Goal: Task Accomplishment & Management: Manage account settings

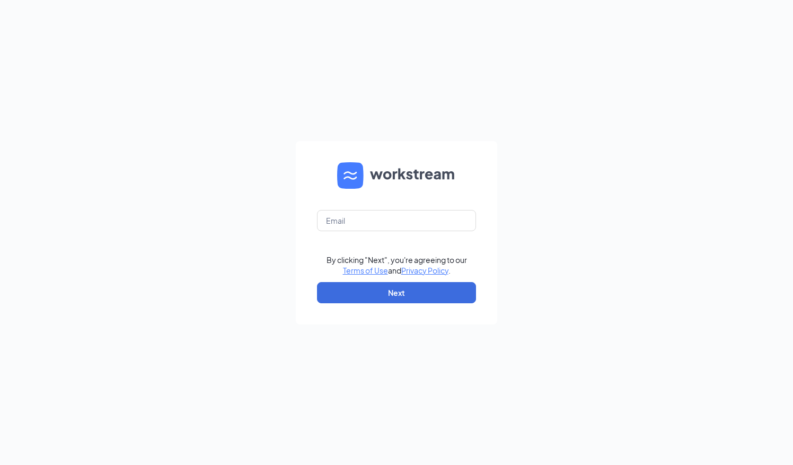
click at [432, 222] on input "text" at bounding box center [396, 220] width 159 height 21
type input "[EMAIL_ADDRESS][DOMAIN_NAME]"
click at [402, 286] on button "Next" at bounding box center [396, 292] width 159 height 21
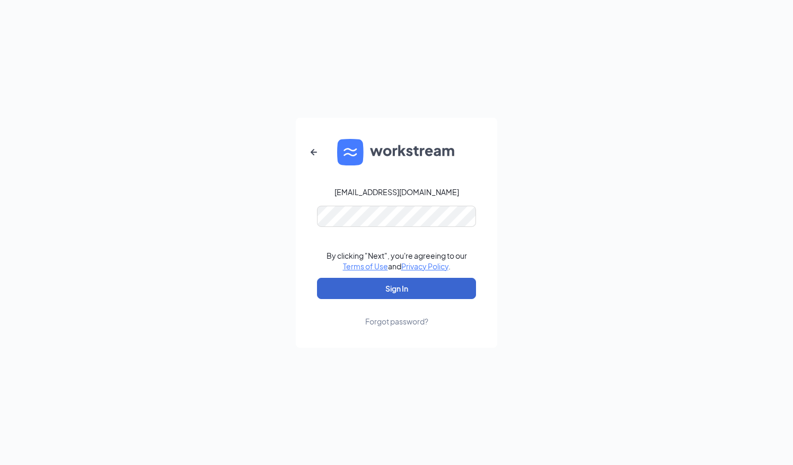
click at [402, 286] on button "Sign In" at bounding box center [396, 288] width 159 height 21
click at [571, 235] on div "[EMAIL_ADDRESS][DOMAIN_NAME] By clicking "Next", you're agreeing to our Terms o…" at bounding box center [396, 232] width 793 height 465
click at [444, 292] on button "Sign In" at bounding box center [396, 288] width 159 height 21
click at [317, 278] on button "Sign In" at bounding box center [396, 288] width 159 height 21
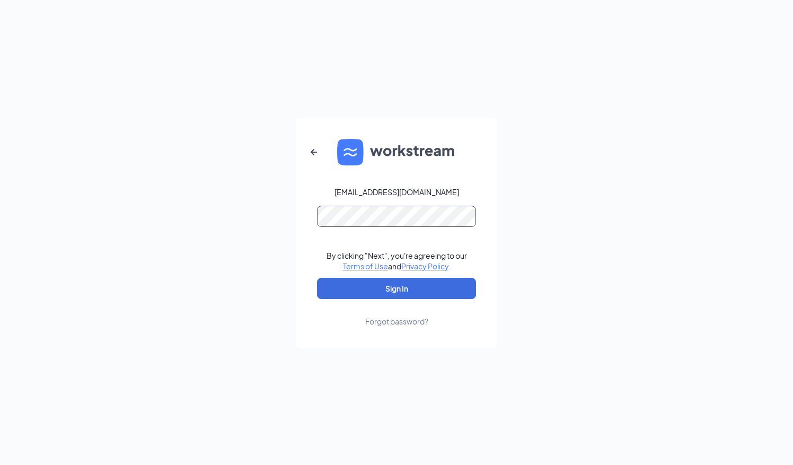
click at [317, 278] on button "Sign In" at bounding box center [396, 288] width 159 height 21
click at [274, 163] on div "[EMAIL_ADDRESS][DOMAIN_NAME] Password field is required By clicking "Next", you…" at bounding box center [396, 232] width 793 height 465
click at [317, 278] on button "Sign In" at bounding box center [396, 288] width 159 height 21
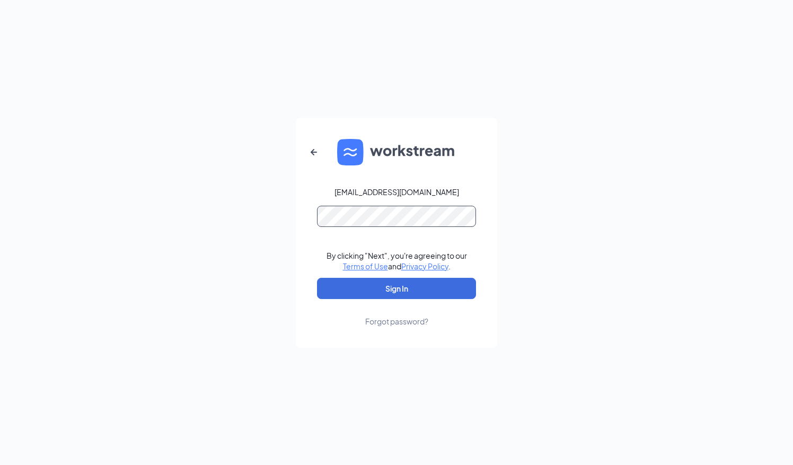
click at [317, 278] on button "Sign In" at bounding box center [396, 288] width 159 height 21
